Goal: Task Accomplishment & Management: Complete application form

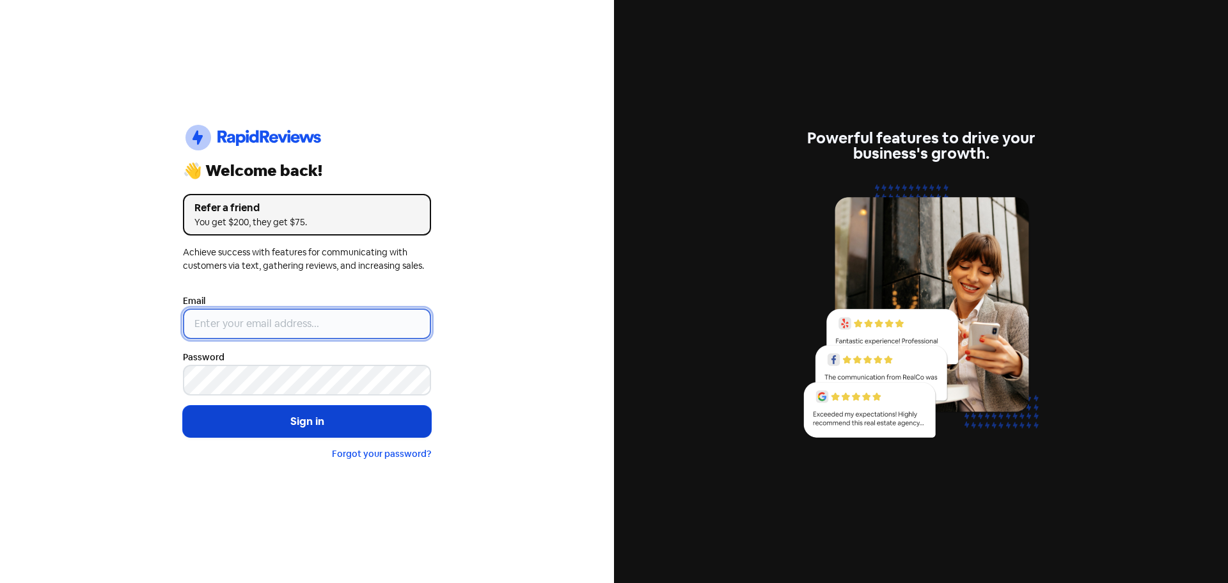
type input "[EMAIL_ADDRESS][DOMAIN_NAME]"
click at [323, 430] on button "Sign in" at bounding box center [307, 422] width 248 height 32
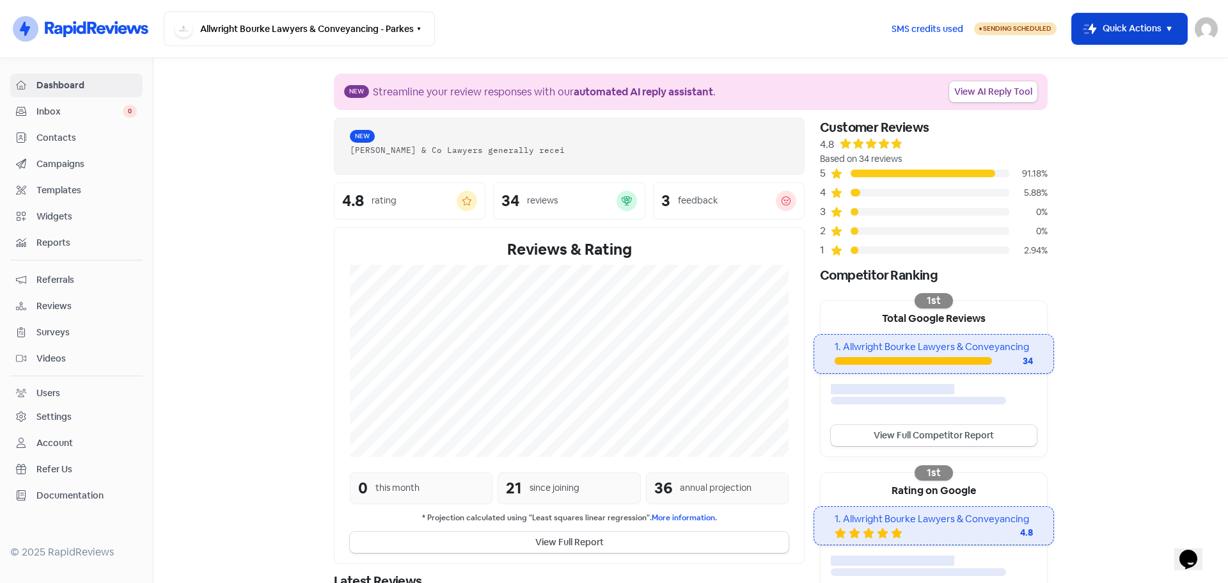
click at [1120, 28] on button "Icon For Thunder-move Quick Actions" at bounding box center [1129, 28] width 115 height 31
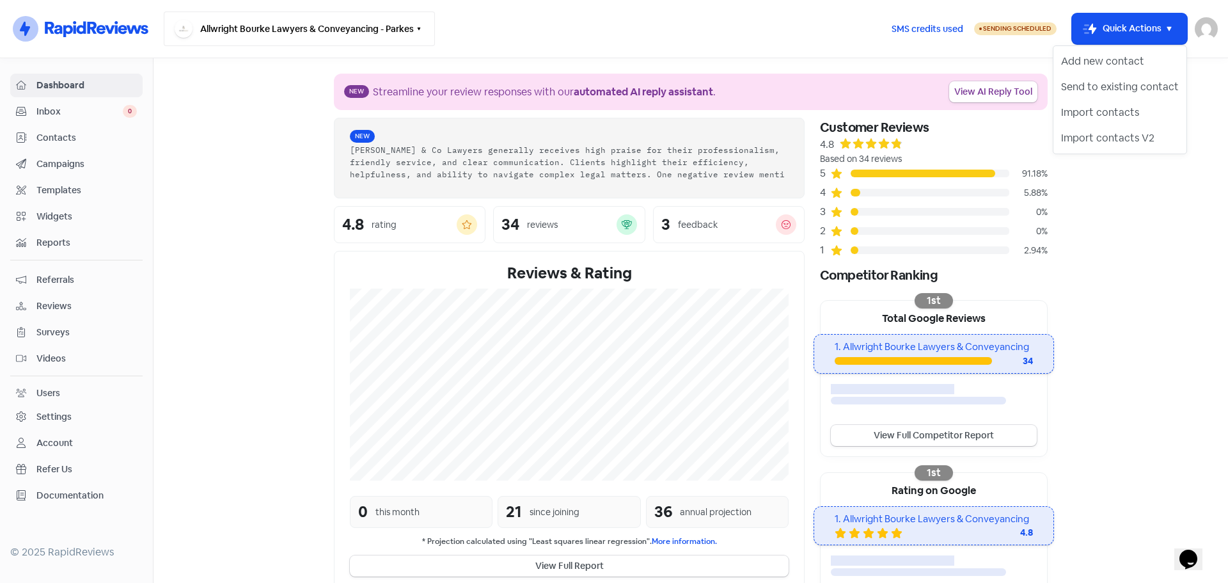
click at [377, 42] on button "Allwright Bourke Lawyers & Conveyancing - Parkes" at bounding box center [299, 29] width 271 height 35
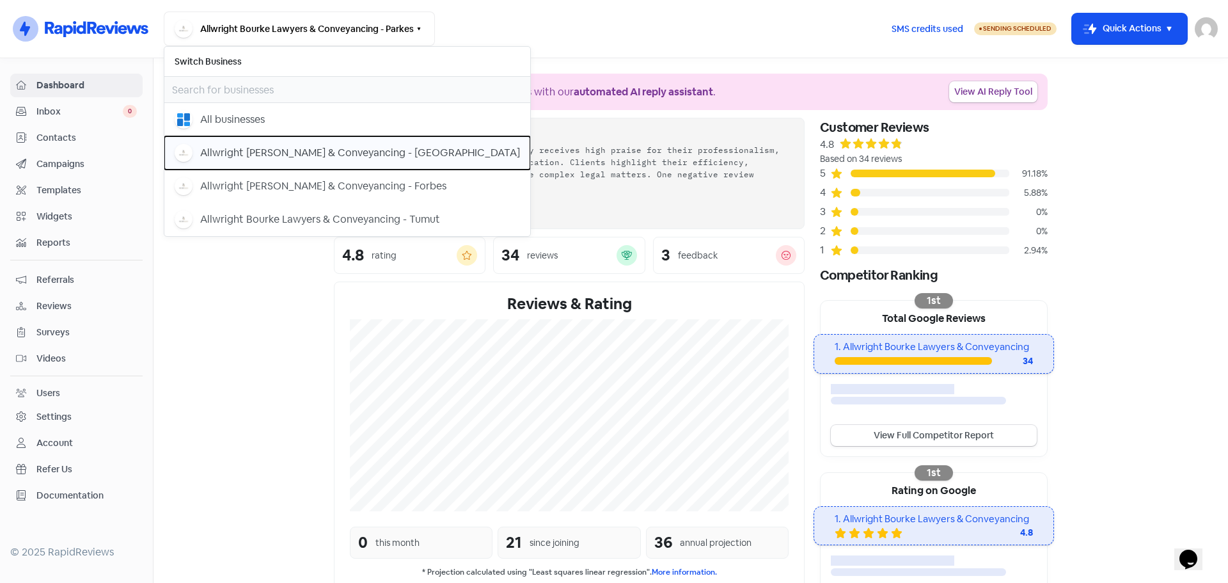
click at [355, 159] on div "Allwright [PERSON_NAME] & Conveyancing - [GEOGRAPHIC_DATA]" at bounding box center [360, 152] width 320 height 15
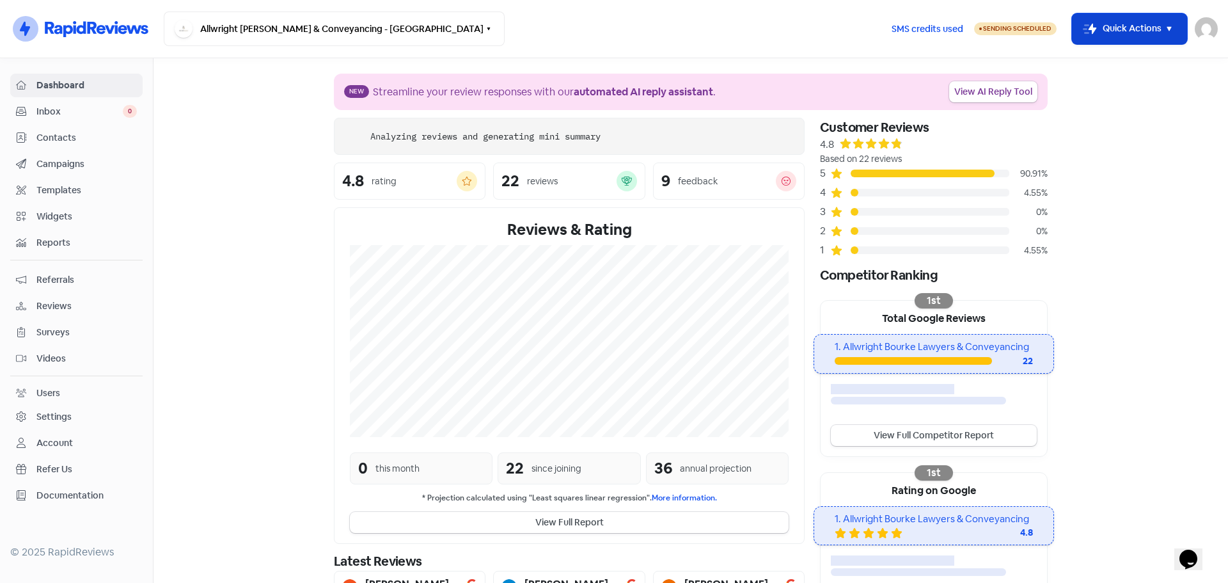
click at [1129, 26] on button "Icon For Thunder-move Quick Actions" at bounding box center [1129, 28] width 115 height 31
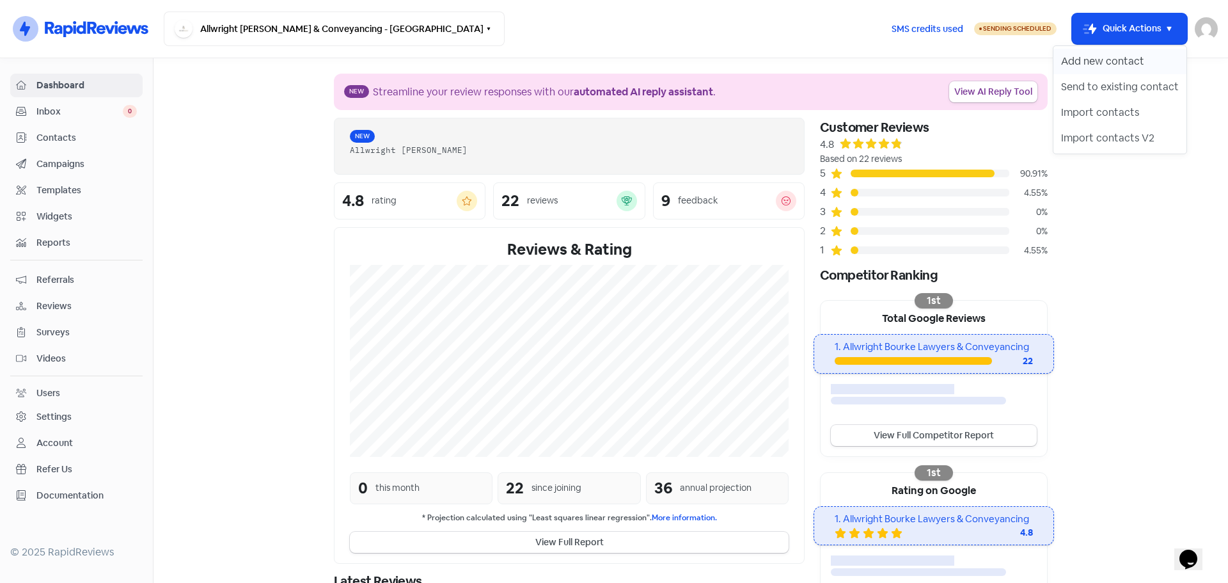
click at [1090, 58] on button "Add new contact" at bounding box center [1120, 62] width 133 height 26
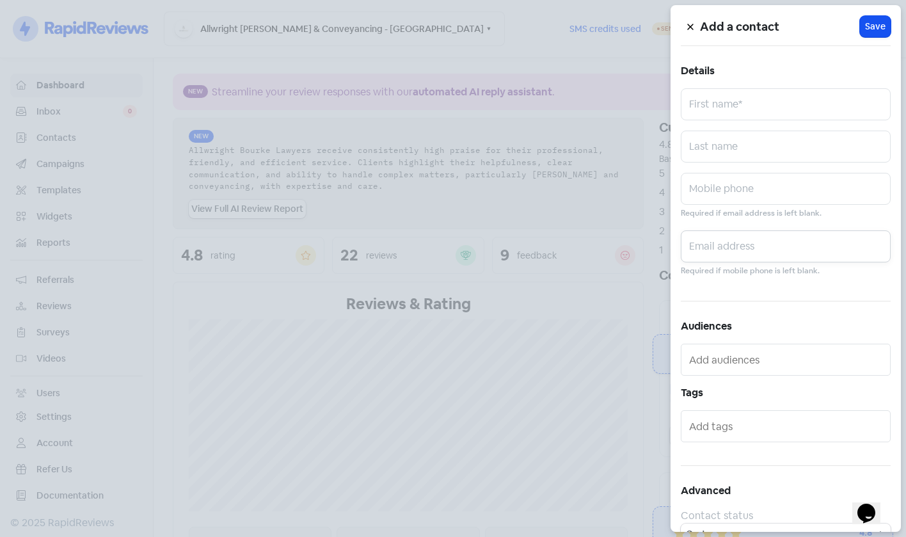
click at [756, 256] on input "text" at bounding box center [786, 246] width 210 height 32
paste input "[EMAIL_ADDRESS][DOMAIN_NAME]"
type input "[EMAIL_ADDRESS][DOMAIN_NAME]"
click at [781, 199] on input "text" at bounding box center [786, 189] width 210 height 32
paste input "0493 729 357"
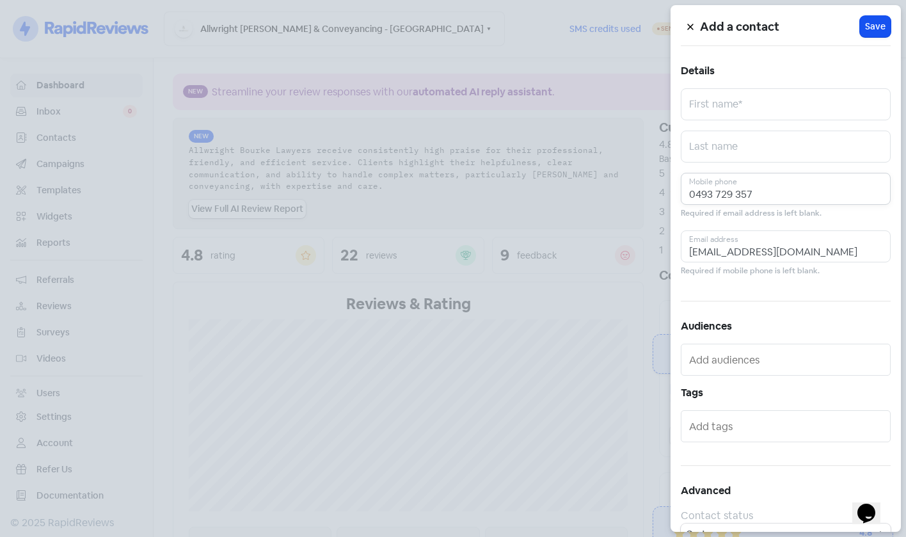
type input "0493 729 357"
click at [771, 154] on input "text" at bounding box center [786, 147] width 210 height 32
paste input "Wakeham"
type input "Wakeham"
click at [722, 102] on input "text" at bounding box center [786, 104] width 210 height 32
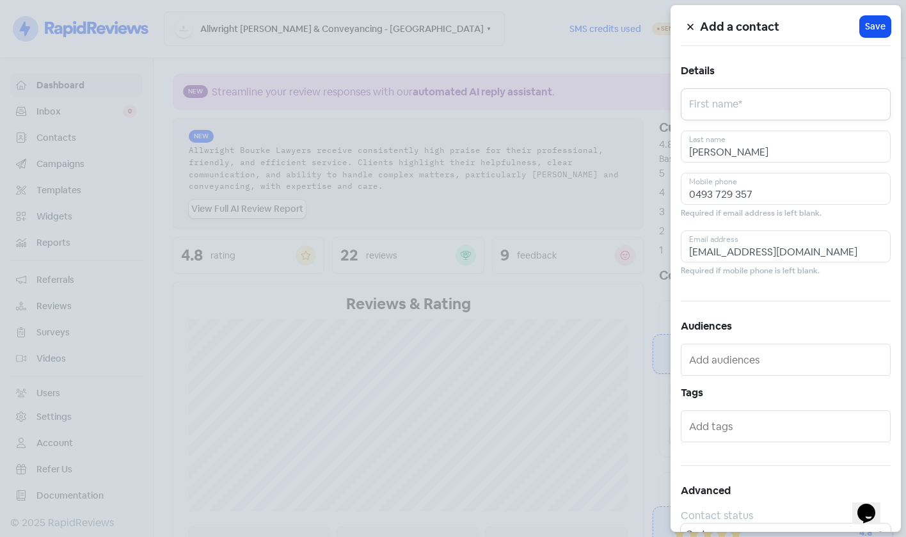
paste input "Terence James"
type input "Terence James"
click at [885, 29] on div "Add a contact Icon For Loading Save Details Terence James First name* Wakeham L…" at bounding box center [785, 268] width 230 height 527
click at [865, 29] on span "Save" at bounding box center [875, 26] width 20 height 13
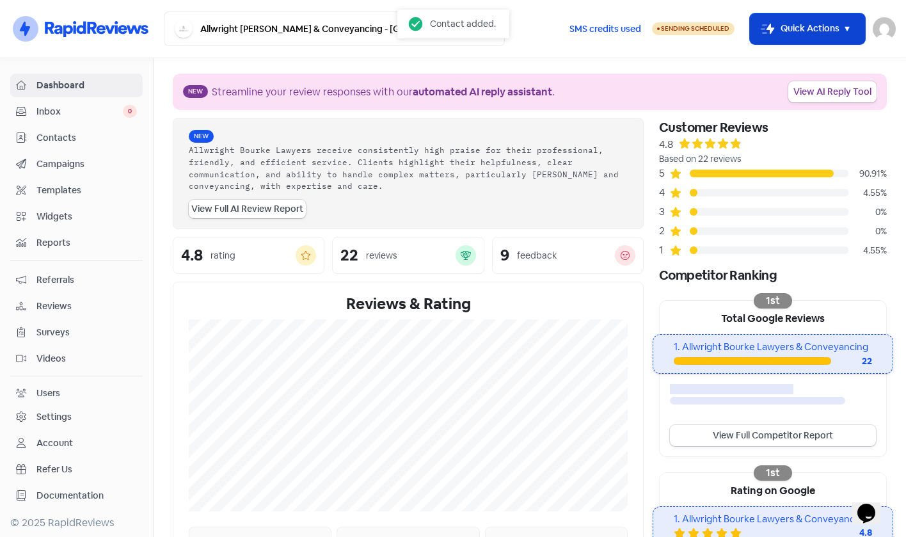
click at [821, 40] on button "Icon For Thunder-move Quick Actions" at bounding box center [807, 28] width 115 height 31
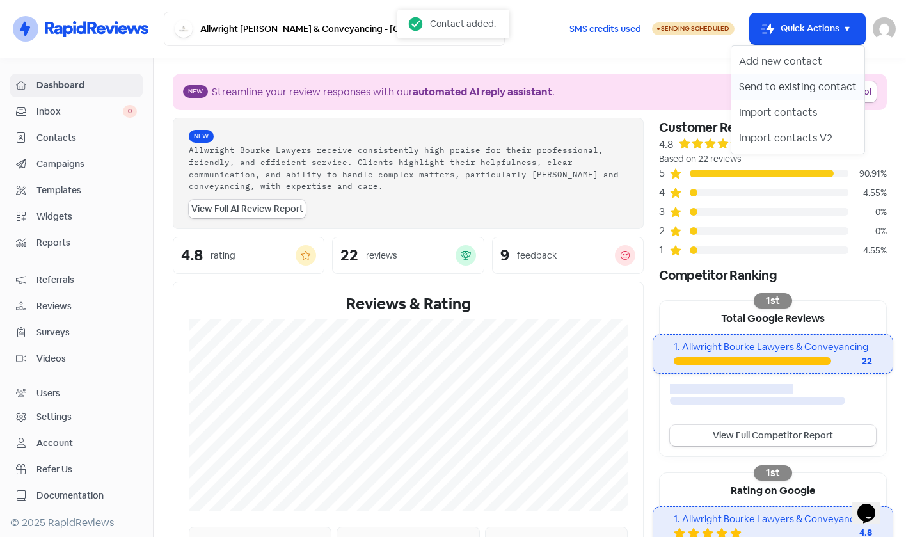
click at [802, 86] on button "Send to existing contact" at bounding box center [797, 87] width 133 height 26
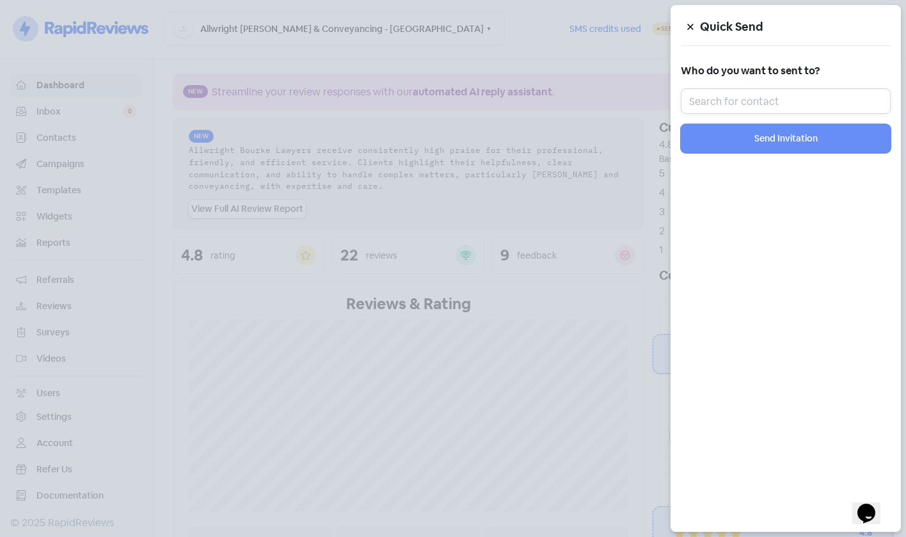
click at [718, 105] on input "text" at bounding box center [786, 101] width 210 height 26
paste input "Terence James"
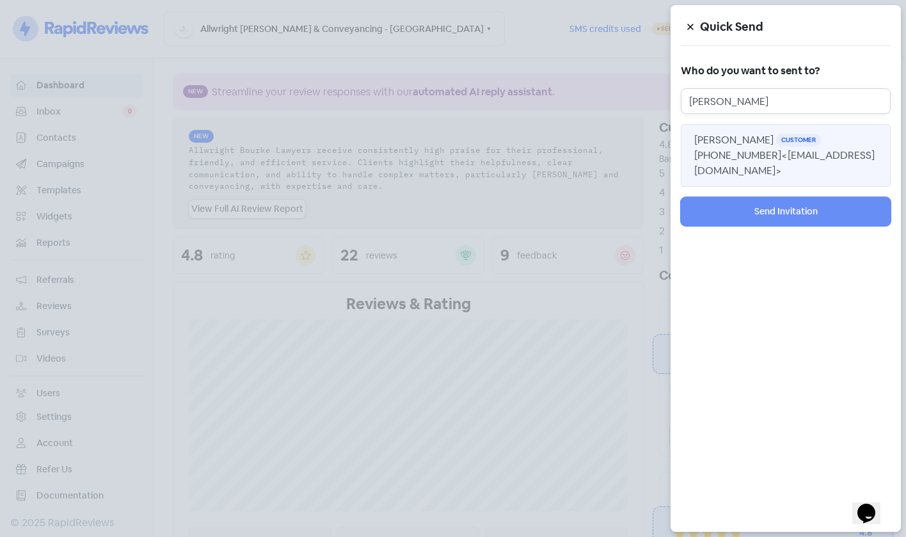
type input "Terence James"
click at [749, 173] on span "<twakeham69@gmail.com>" at bounding box center [784, 162] width 180 height 29
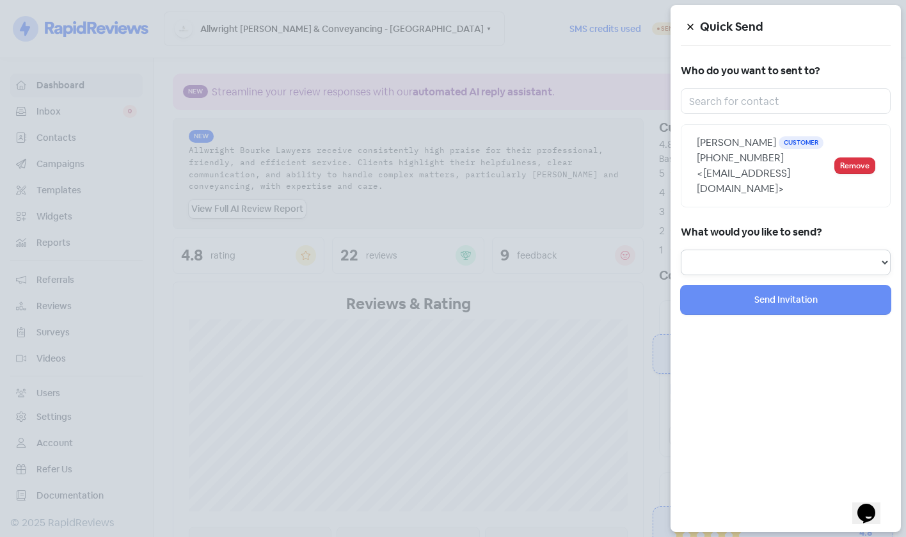
click at [777, 268] on select "Review Invitation Referral Invitation Survey Invitation Video Invitation" at bounding box center [786, 263] width 210 height 26
select select "referral"
click at [681, 250] on select "Review Invitation Referral Invitation Survey Invitation Video Invitation" at bounding box center [786, 263] width 210 height 26
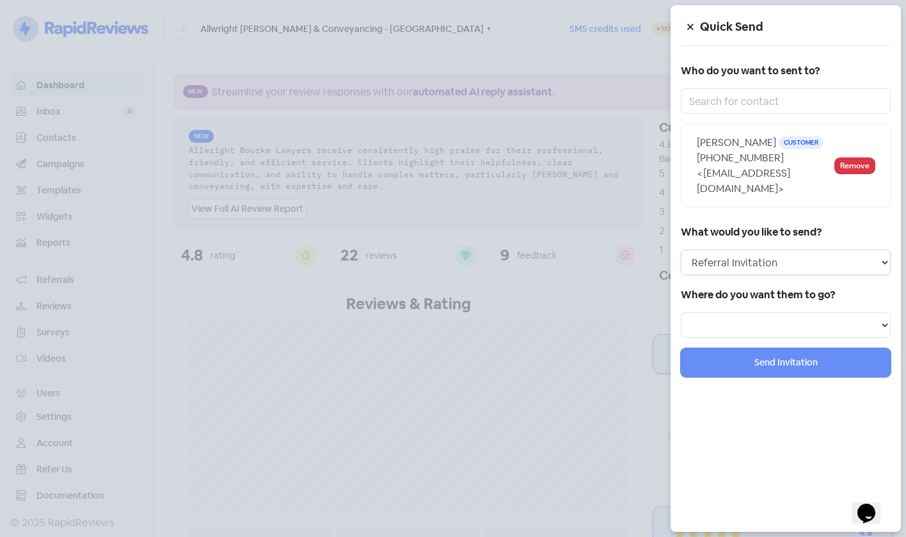
select select
click at [741, 257] on select "Review Invitation Referral Invitation Survey Invitation Video Invitation" at bounding box center [786, 263] width 210 height 26
select select "review"
click at [681, 250] on select "Review Invitation Referral Invitation Survey Invitation Video Invitation" at bounding box center [786, 263] width 210 height 26
click at [763, 266] on select "Review Invitation Referral Invitation Survey Invitation Video Invitation" at bounding box center [786, 263] width 210 height 26
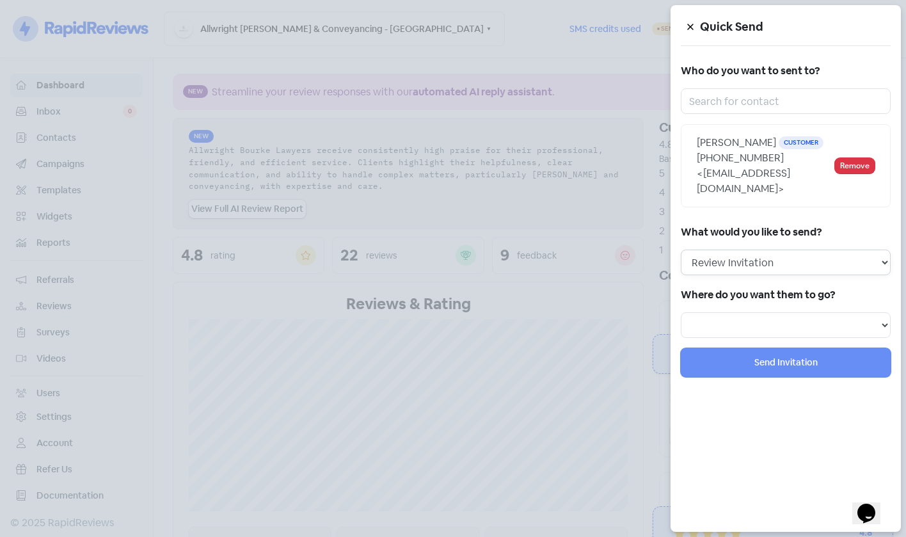
click at [681, 250] on select "Review Invitation Referral Invitation Survey Invitation Video Invitation" at bounding box center [786, 263] width 210 height 26
click at [727, 325] on select "Review form: Client review campaign - review form Review form: Professionals re…" at bounding box center [786, 325] width 210 height 26
select select "450"
click at [681, 328] on select "Review form: Client review campaign - review form Review form: Professionals re…" at bounding box center [786, 325] width 210 height 26
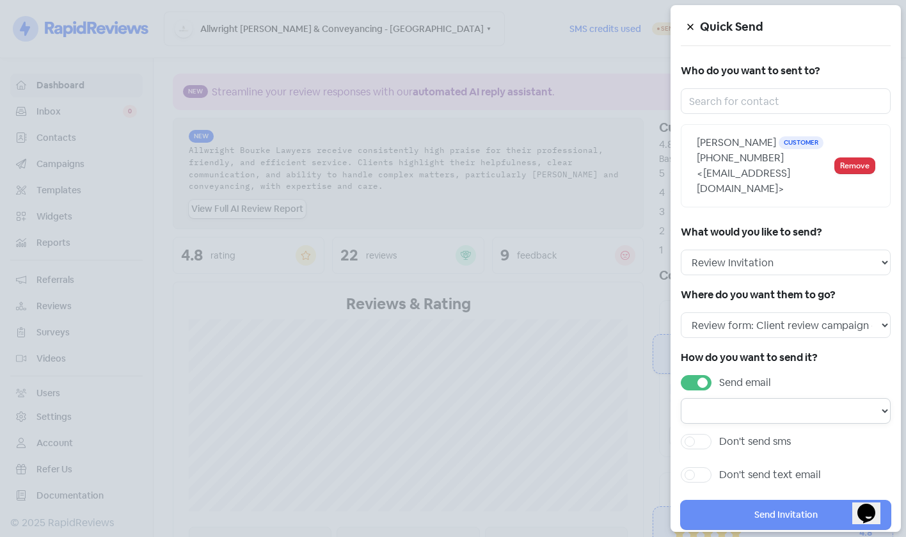
click at [718, 424] on select "Email template: Professional first email Email template: First review email Ema…" at bounding box center [786, 411] width 210 height 26
select select "1453"
click at [681, 413] on select "Email template: Professional first email Email template: First review email Ema…" at bounding box center [786, 411] width 210 height 26
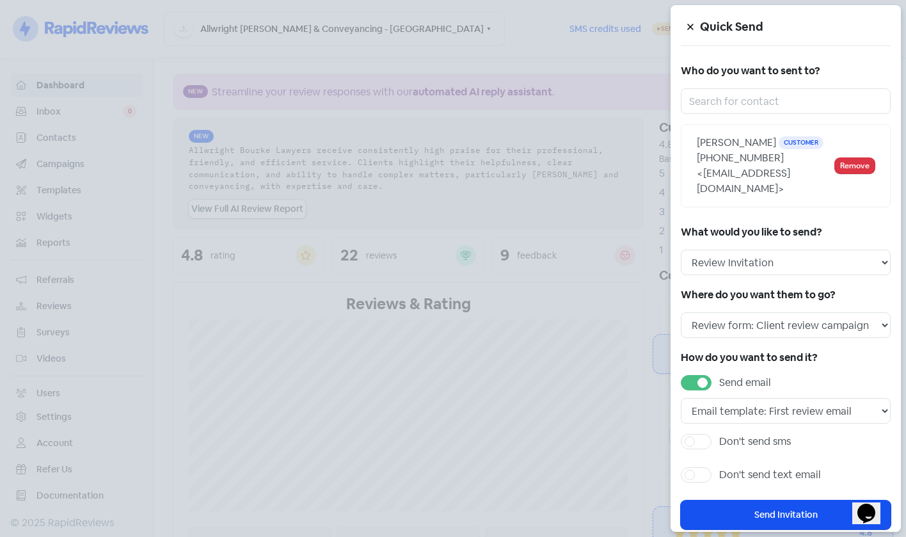
click at [754, 449] on label "Don't send sms" at bounding box center [755, 441] width 72 height 15
click at [727, 442] on input "Don't send sms" at bounding box center [723, 438] width 8 height 8
checkbox input "true"
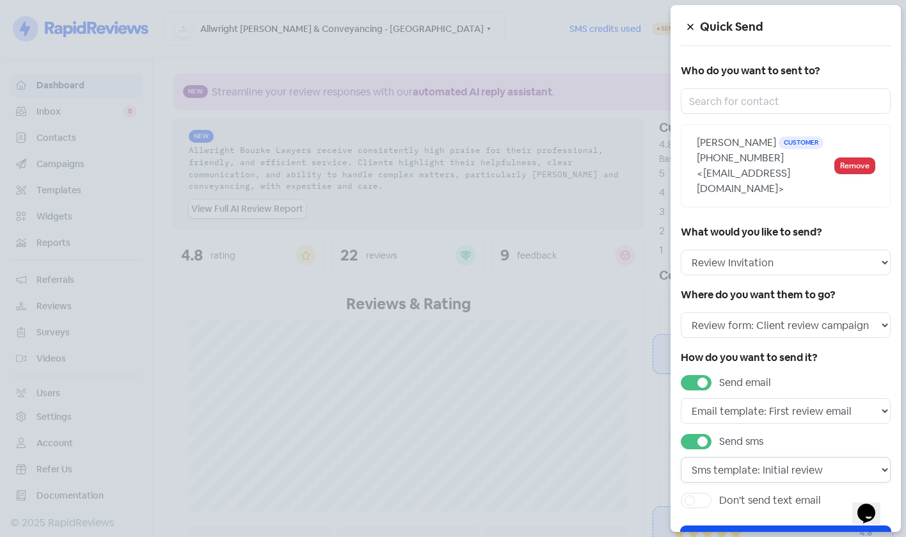
drag, startPoint x: 786, startPoint y: 488, endPoint x: 801, endPoint y: 491, distance: 14.9
click at [786, 482] on select "Sms template: Initial review Sms template: Professional sms Sms template: First…" at bounding box center [786, 470] width 210 height 26
select select "717"
click at [681, 472] on select "Sms template: Initial review Sms template: Professional sms Sms template: First…" at bounding box center [786, 470] width 210 height 26
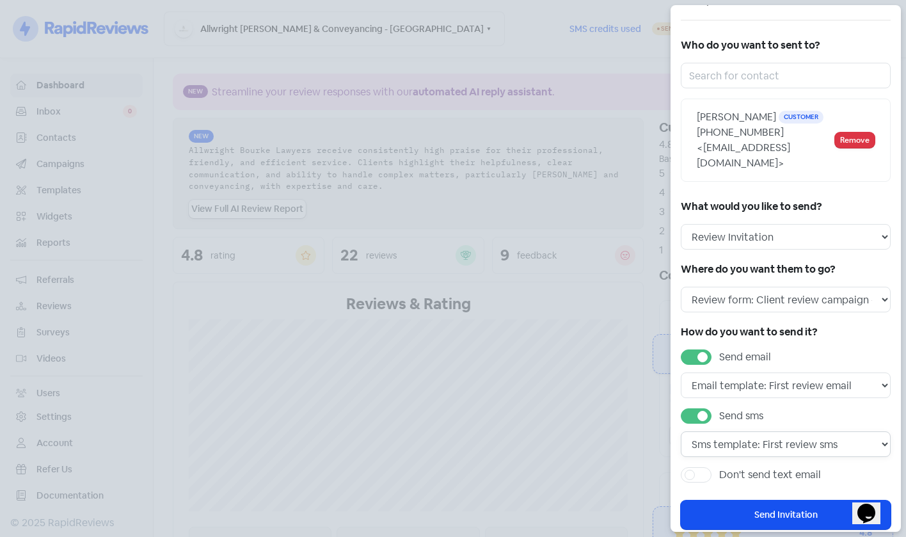
scroll to position [64, 0]
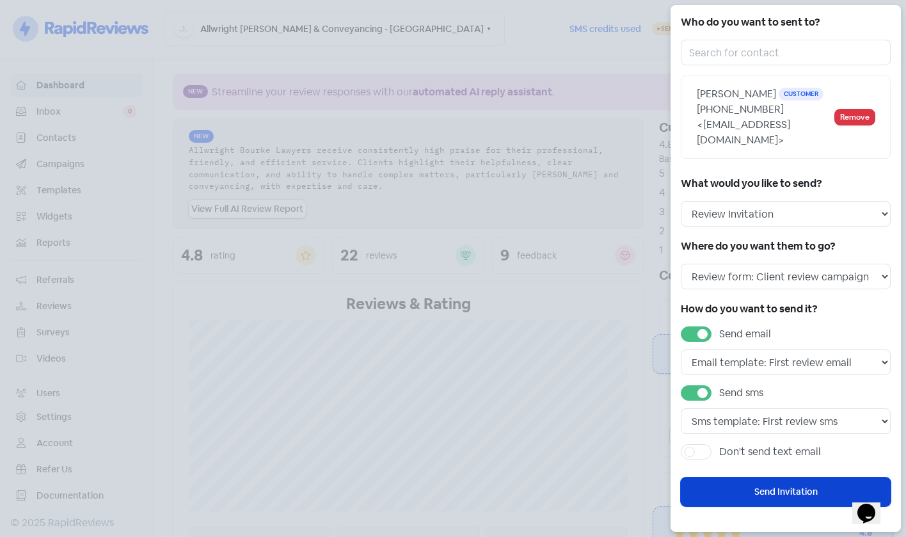
click at [772, 489] on button "Send Invitation" at bounding box center [786, 491] width 210 height 29
